Goal: Transaction & Acquisition: Purchase product/service

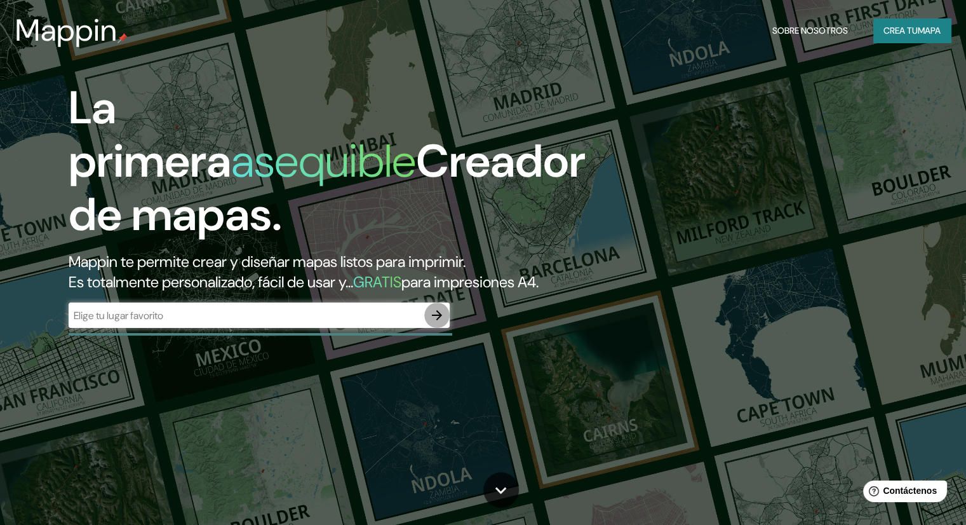
click at [432, 323] on icon "button" at bounding box center [436, 314] width 15 height 15
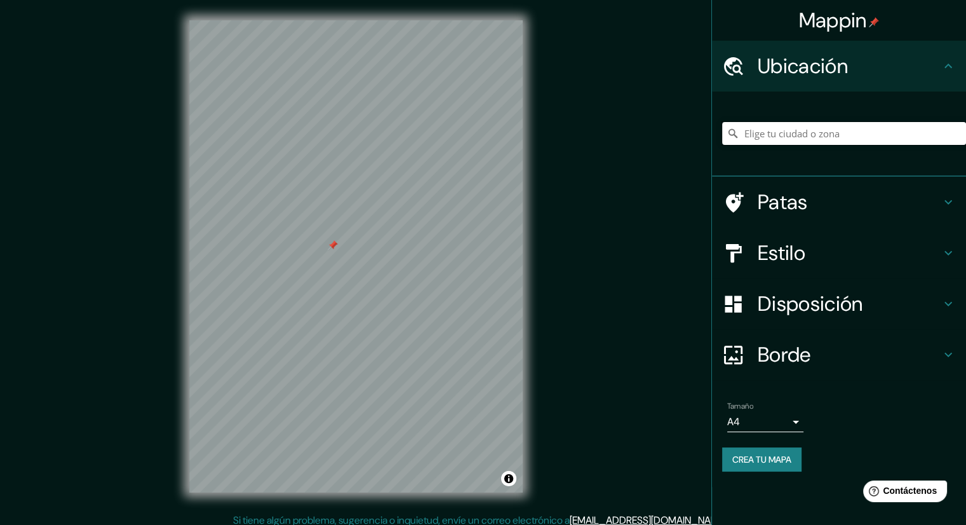
click at [746, 135] on input "Elige tu ciudad o zona" at bounding box center [844, 133] width 244 height 23
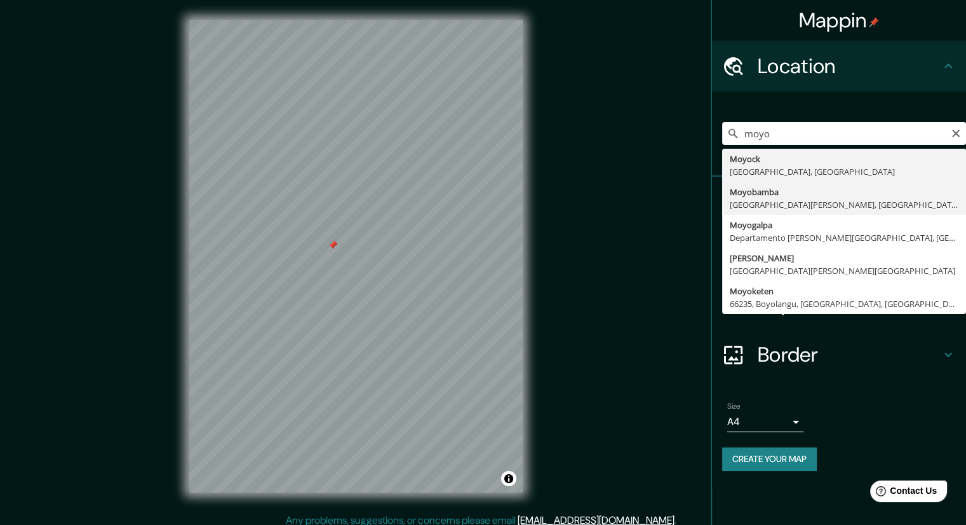
type input "Moyobamba, [GEOGRAPHIC_DATA][PERSON_NAME], [GEOGRAPHIC_DATA]"
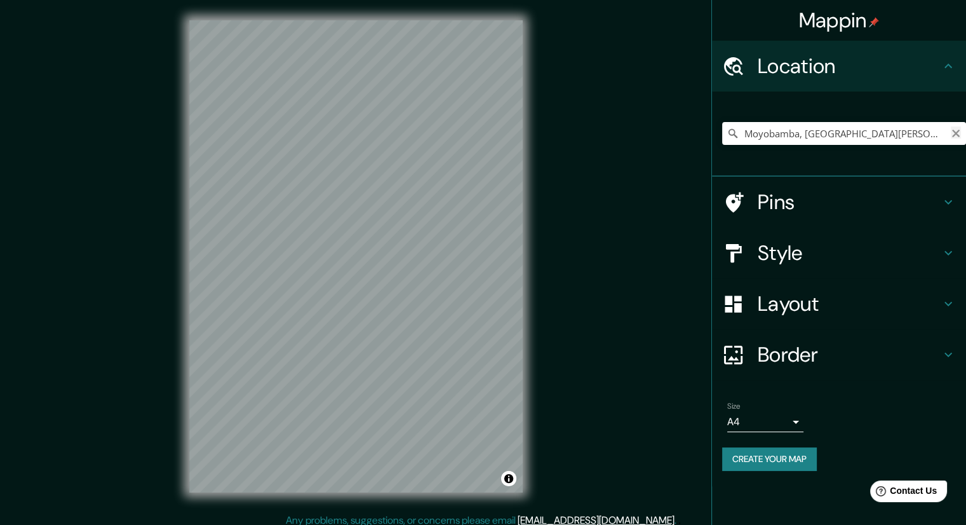
click at [959, 137] on icon "Clear" at bounding box center [956, 133] width 10 height 10
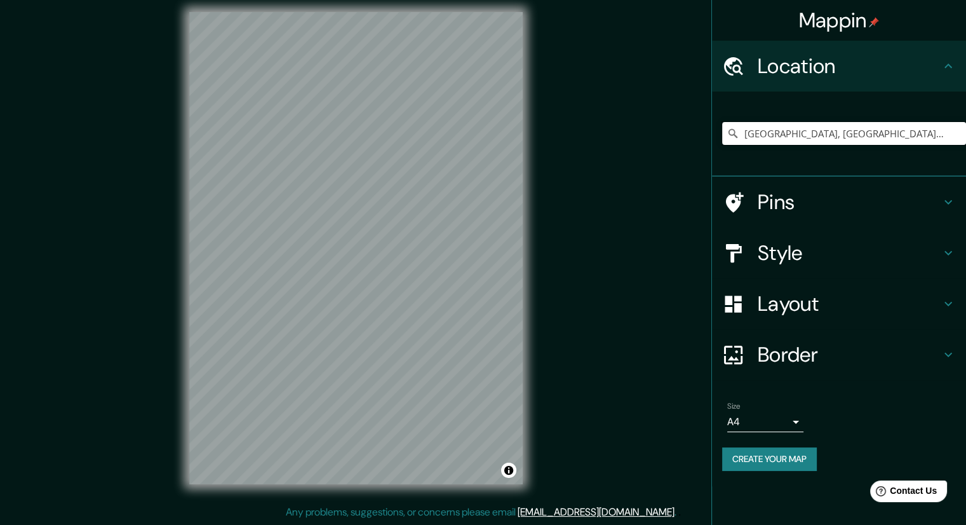
type input "[GEOGRAPHIC_DATA], [GEOGRAPHIC_DATA], [GEOGRAPHIC_DATA]"
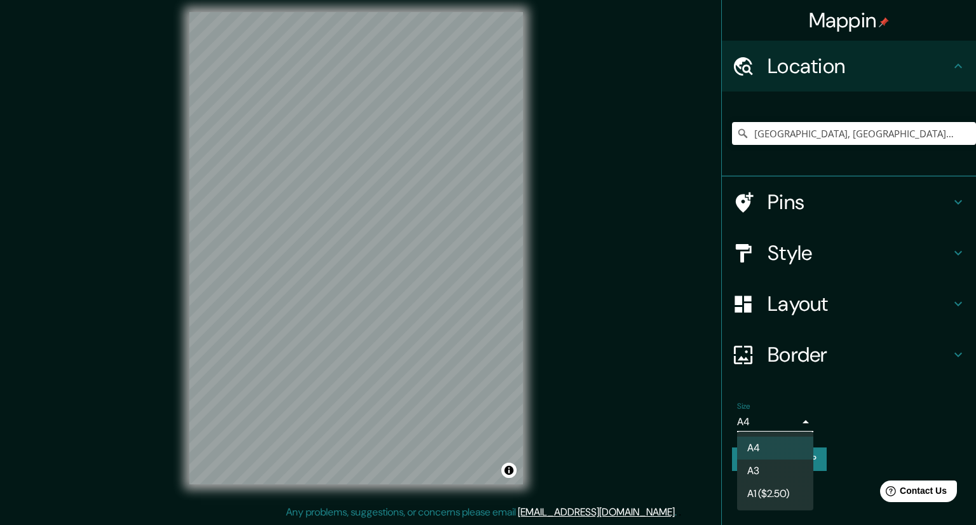
click at [793, 422] on body "Mappin Location [GEOGRAPHIC_DATA], [GEOGRAPHIC_DATA], [GEOGRAPHIC_DATA] [GEOGRA…" at bounding box center [488, 254] width 976 height 525
click at [793, 422] on div at bounding box center [488, 262] width 976 height 525
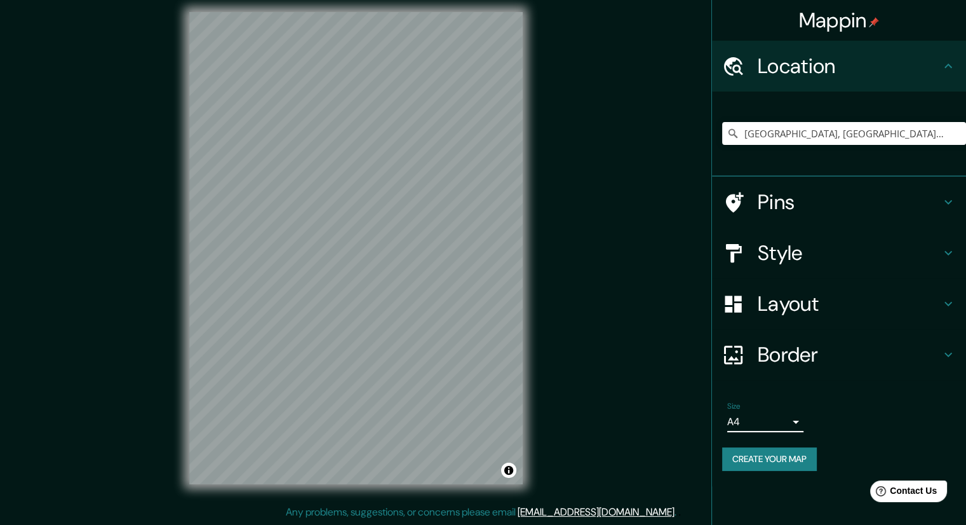
click at [827, 511] on div "Mappin Location [GEOGRAPHIC_DATA], [GEOGRAPHIC_DATA], [GEOGRAPHIC_DATA] [GEOGRA…" at bounding box center [839, 262] width 255 height 525
click at [869, 363] on h4 "Border" at bounding box center [849, 354] width 183 height 25
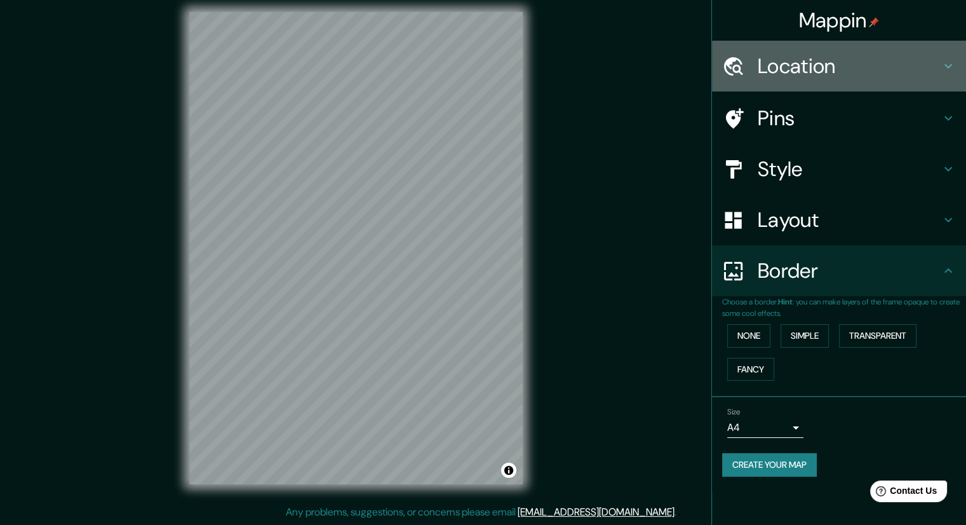
click at [832, 78] on h4 "Location" at bounding box center [849, 65] width 183 height 25
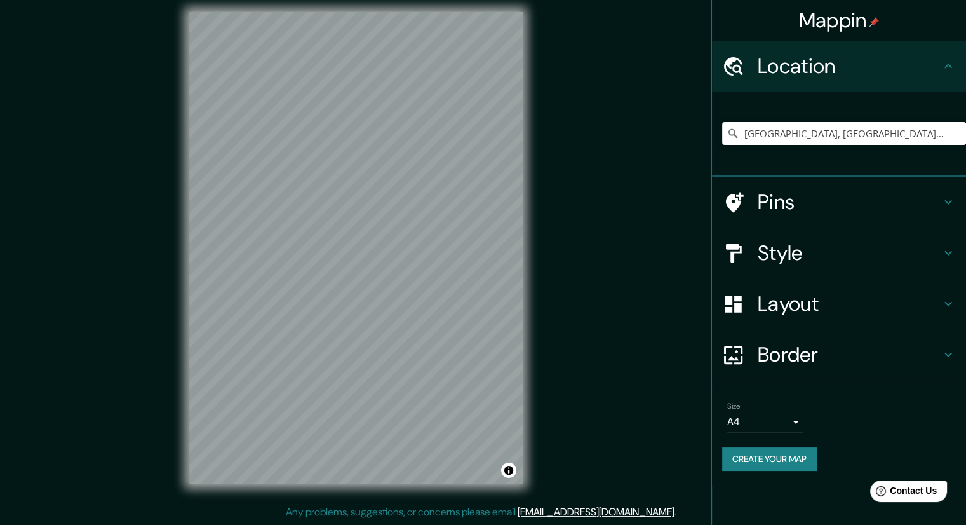
click at [832, 78] on h4 "Location" at bounding box center [849, 65] width 183 height 25
click at [834, 184] on div "Pins" at bounding box center [839, 202] width 254 height 51
click at [834, 189] on h4 "Pins" at bounding box center [849, 201] width 183 height 25
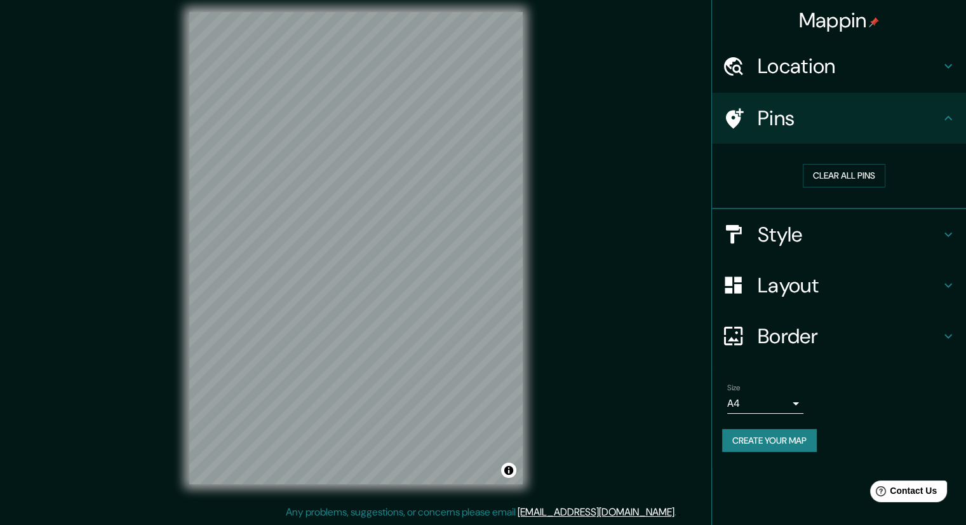
click at [809, 435] on button "Create your map" at bounding box center [769, 441] width 95 height 24
click at [809, 435] on div "Create your map" at bounding box center [839, 441] width 234 height 24
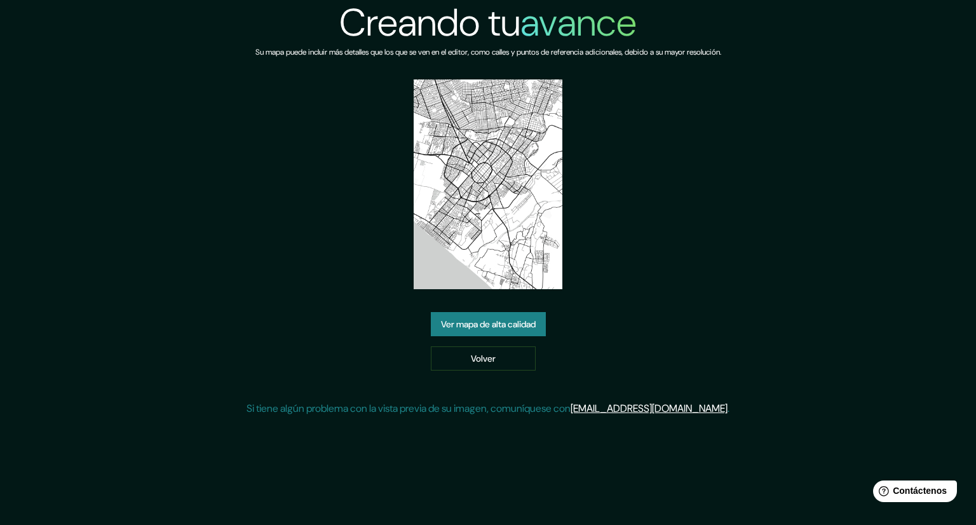
drag, startPoint x: 503, startPoint y: 212, endPoint x: 378, endPoint y: 264, distance: 135.6
click at [378, 264] on div "Creando tu avance Su mapa puede incluir más detalles que los que se ven en el e…" at bounding box center [488, 213] width 483 height 426
click at [463, 327] on font "Ver mapa de alta calidad" at bounding box center [488, 324] width 95 height 11
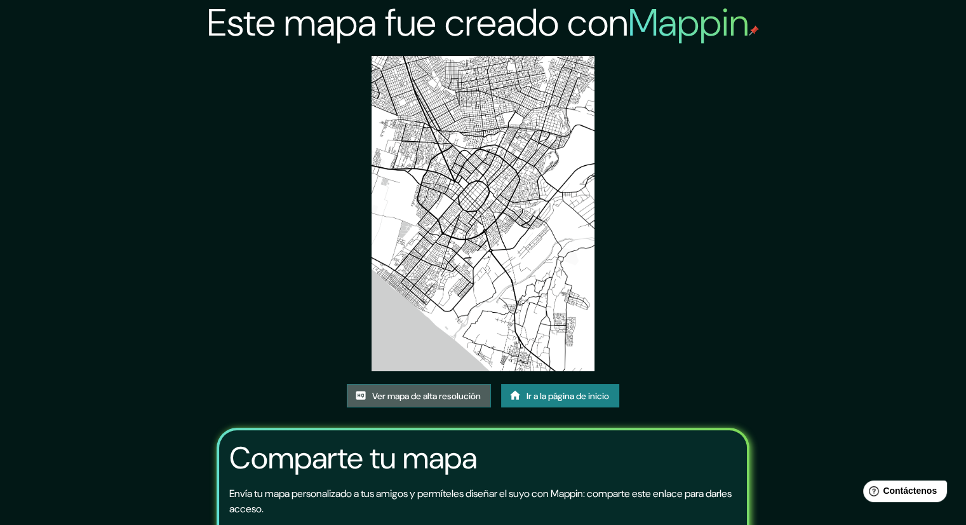
click at [481, 395] on link "Ver mapa de alta resolución" at bounding box center [419, 396] width 144 height 24
